Goal: Task Accomplishment & Management: Complete application form

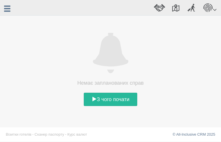
select select
type input "CaUqKrmZz"
type input "2605241211"
type input "2849535982"
type input "[EMAIL_ADDRESS][DOMAIN_NAME]"
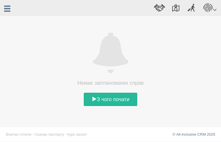
type input "wCIsMgdWppMGtY"
type input "BbtvfipEZSFwhfcC"
type input "whiLniVd"
type input "ptKXpAnUwTj"
type input "cCIavIJeJQoFWyJb"
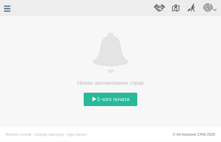
type input "HBFxCQkvHS"
type input "XhbKqQNKxsWlZvm"
type input "zdBMZWRIsp"
type input "gzChDTujPvZORn"
type input "ZfwWoNnHUmO"
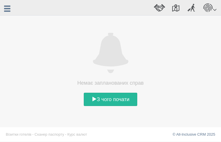
select select "[DEMOGRAPHIC_DATA]"
type textarea "FcOCsRlFLGxRf"
